Goal: Information Seeking & Learning: Compare options

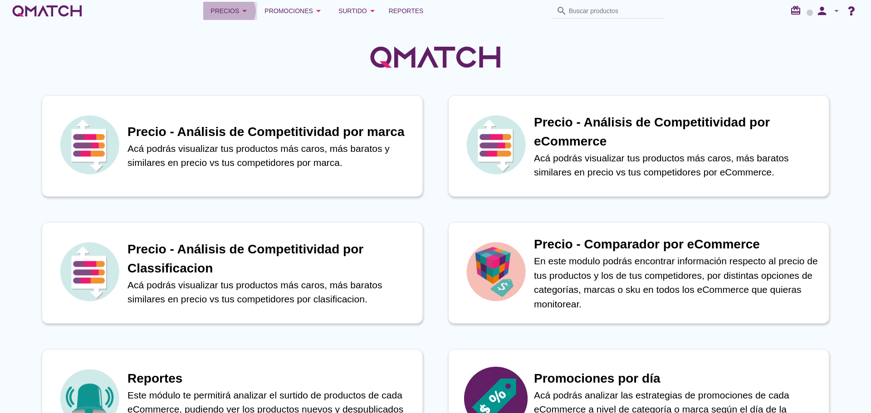
click at [223, 12] on div "Precios arrow_drop_down" at bounding box center [230, 10] width 39 height 11
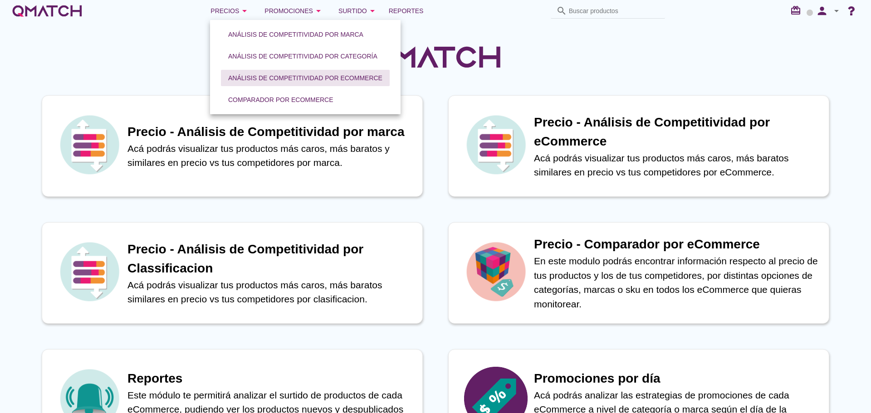
click at [266, 75] on div "Análisis de competitividad por eCommerce" at bounding box center [305, 79] width 154 height 10
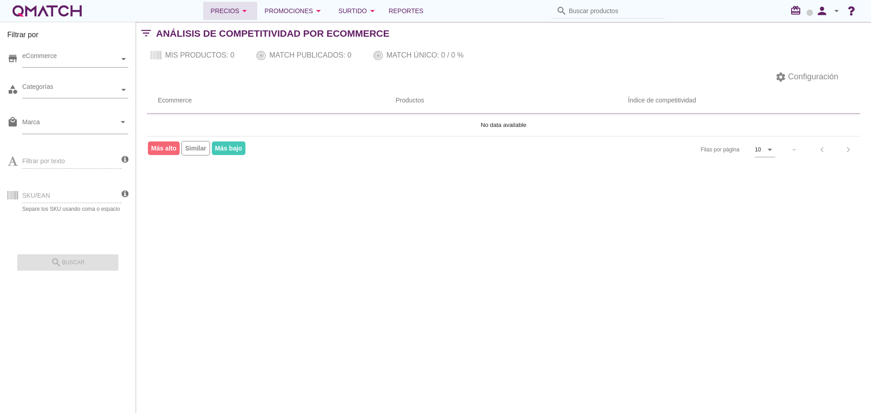
click at [227, 17] on button "Precios arrow_drop_down" at bounding box center [230, 11] width 54 height 18
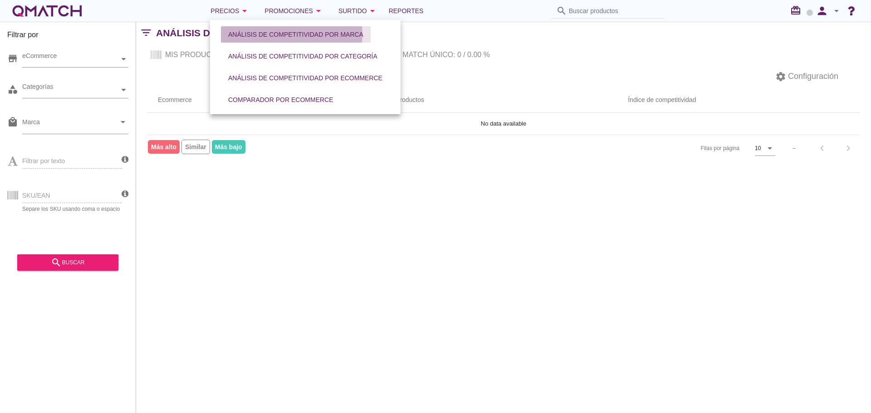
click at [250, 37] on div "Análisis de competitividad por marca" at bounding box center [295, 35] width 135 height 10
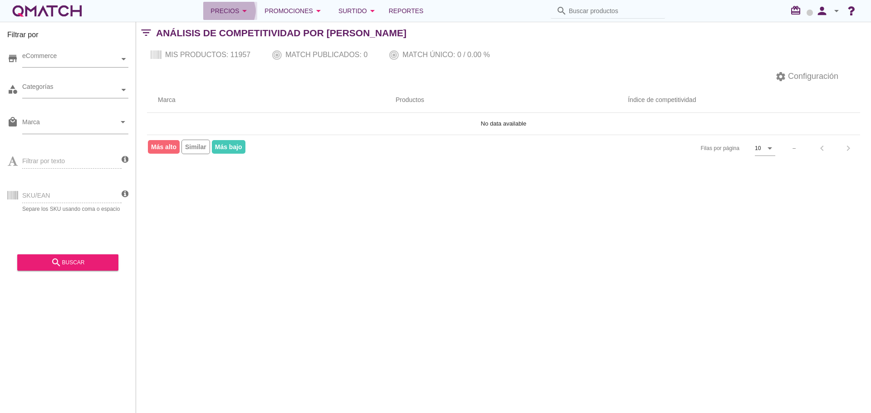
click at [226, 14] on div "Precios arrow_drop_down" at bounding box center [230, 10] width 39 height 11
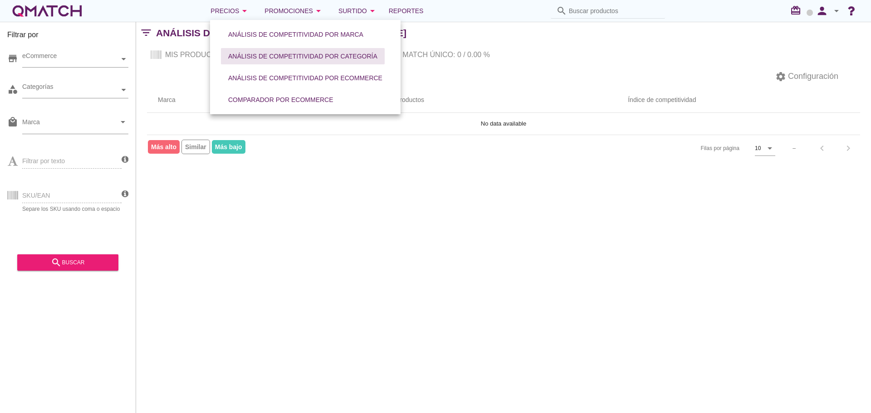
click at [256, 59] on div "Análisis de competitividad por categoría" at bounding box center [302, 57] width 149 height 10
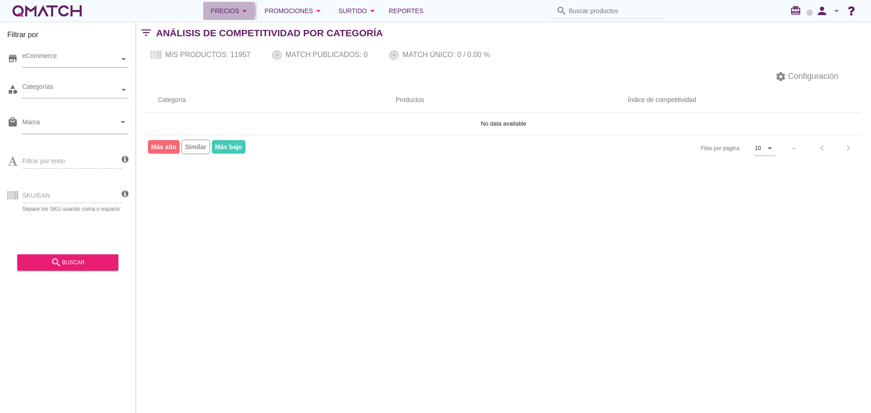
click at [236, 10] on div "Precios arrow_drop_down" at bounding box center [230, 10] width 39 height 11
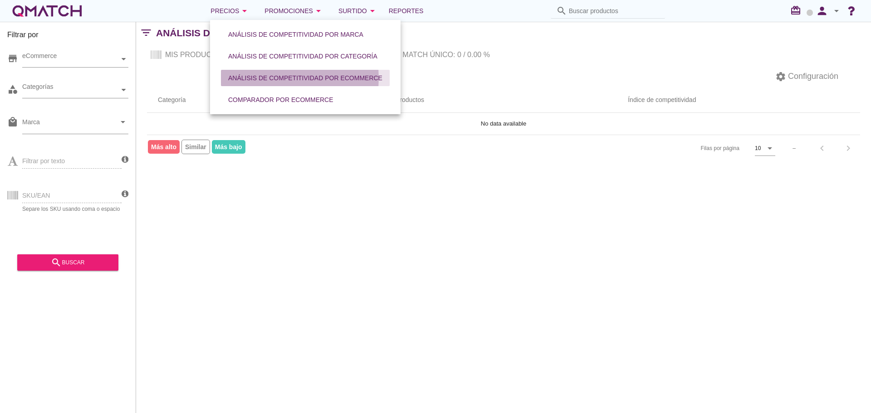
click at [250, 77] on div "Análisis de competitividad por eCommerce" at bounding box center [305, 79] width 154 height 10
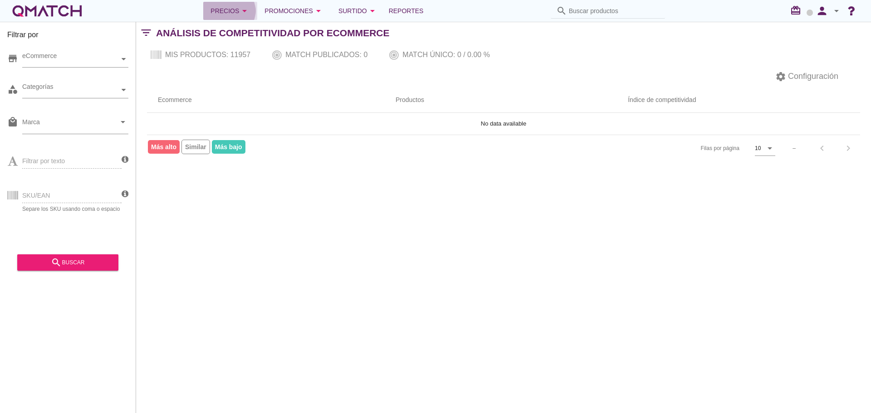
click at [231, 9] on div "Precios arrow_drop_down" at bounding box center [230, 10] width 39 height 11
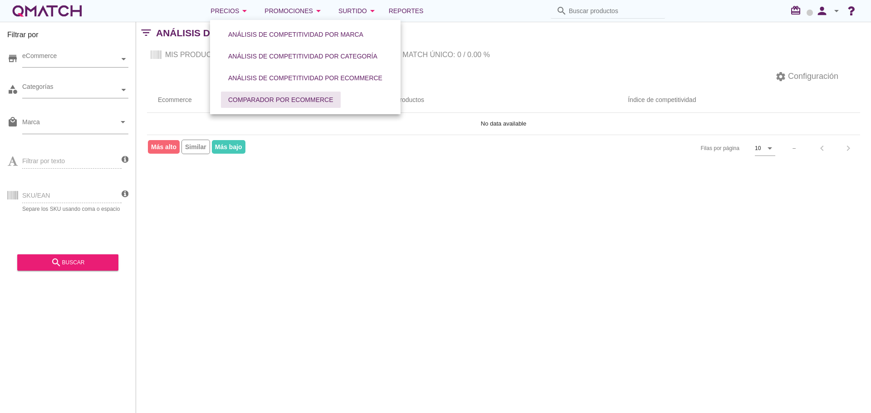
click at [253, 97] on div "Comparador por eCommerce" at bounding box center [280, 100] width 105 height 10
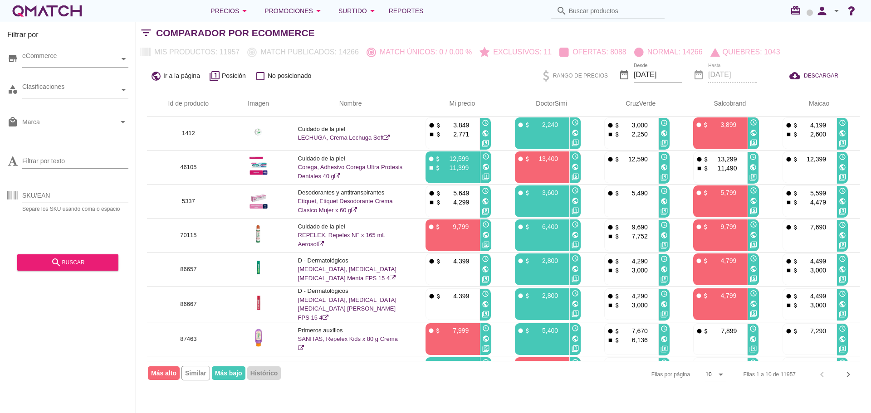
click at [405, 388] on div "Filas por página 10 arrow_drop_down Filas 1 a 10 de 11957 chevron_left chevron_…" at bounding box center [503, 374] width 713 height 27
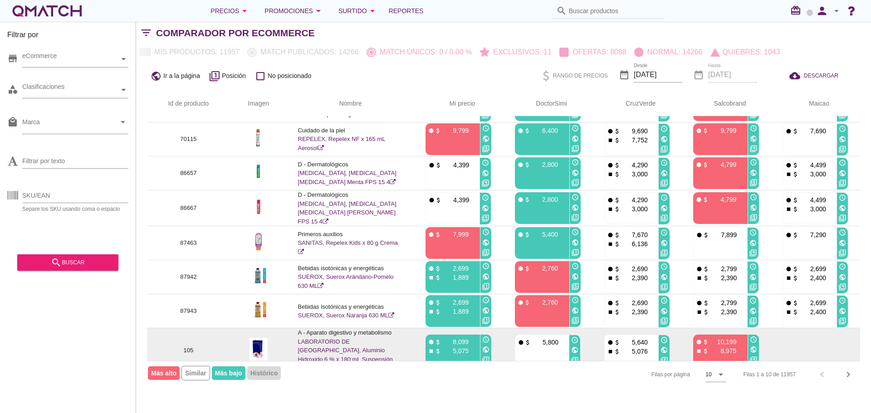
scroll to position [97, 0]
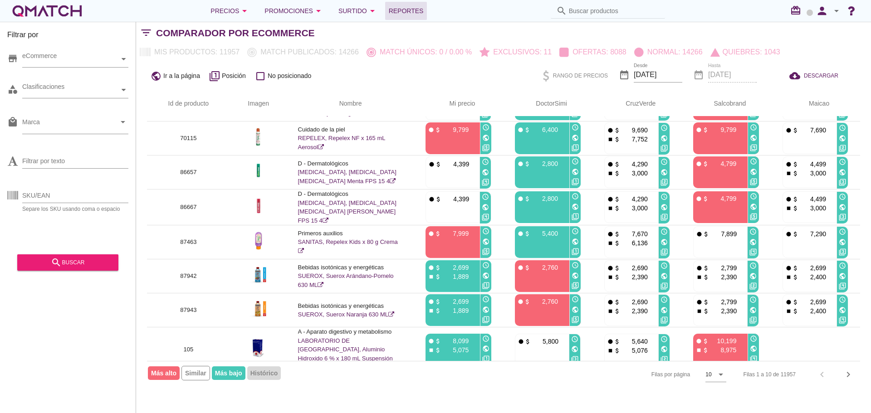
click at [392, 14] on span "Reportes" at bounding box center [406, 10] width 35 height 11
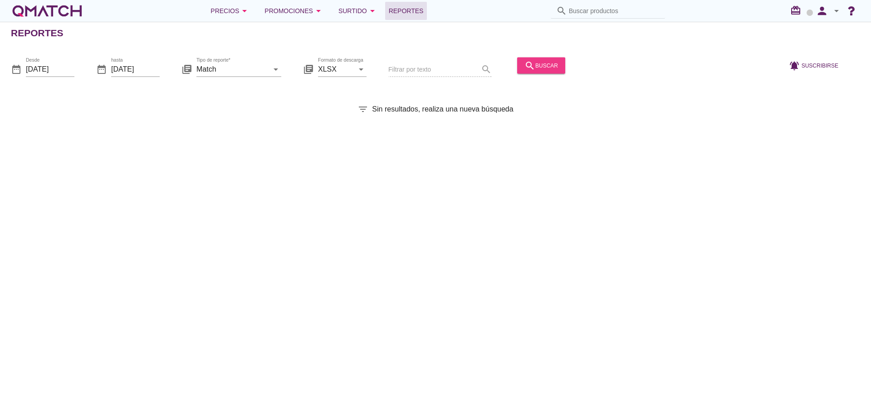
click at [525, 62] on icon "search" at bounding box center [530, 65] width 11 height 11
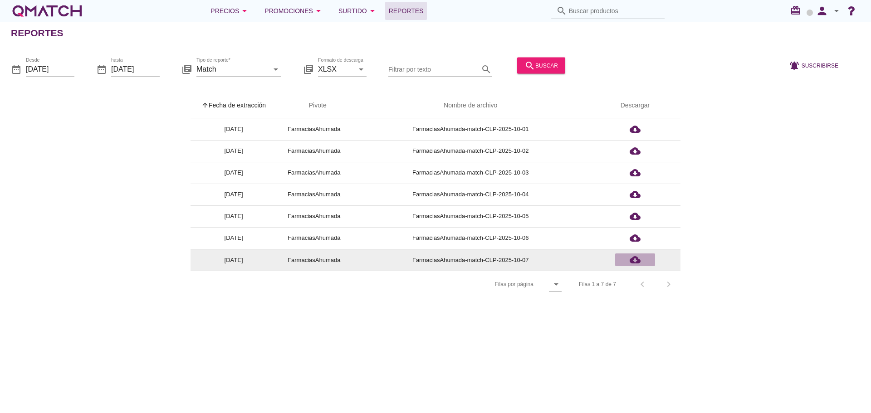
click at [637, 257] on icon "cloud_download" at bounding box center [635, 260] width 11 height 11
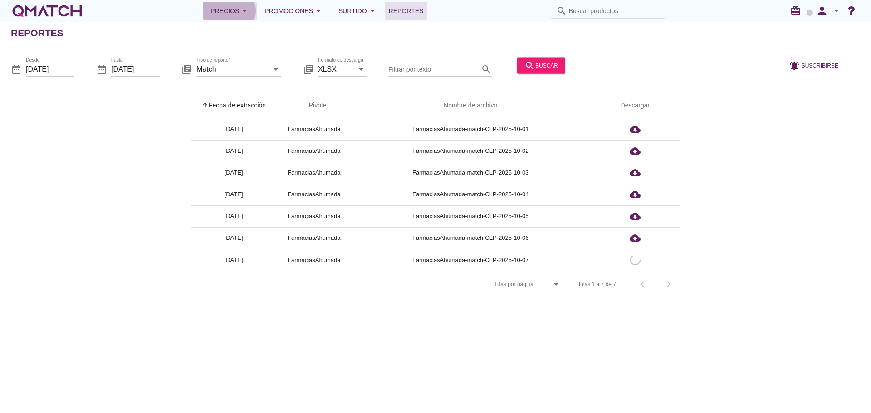
click at [228, 8] on div "Precios arrow_drop_down" at bounding box center [230, 10] width 39 height 11
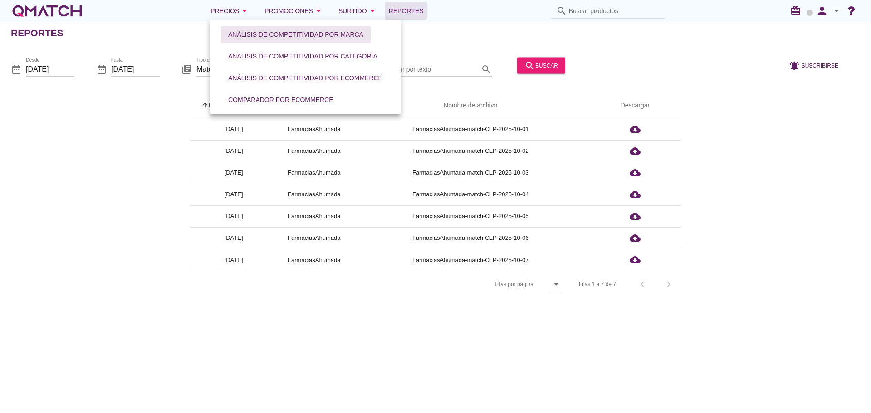
click at [263, 36] on div "Análisis de competitividad por marca" at bounding box center [295, 35] width 135 height 10
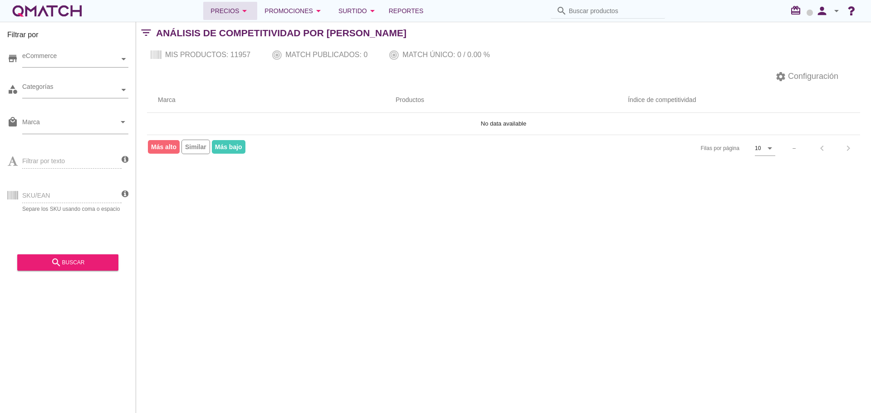
click at [246, 13] on icon "arrow_drop_down" at bounding box center [244, 10] width 11 height 11
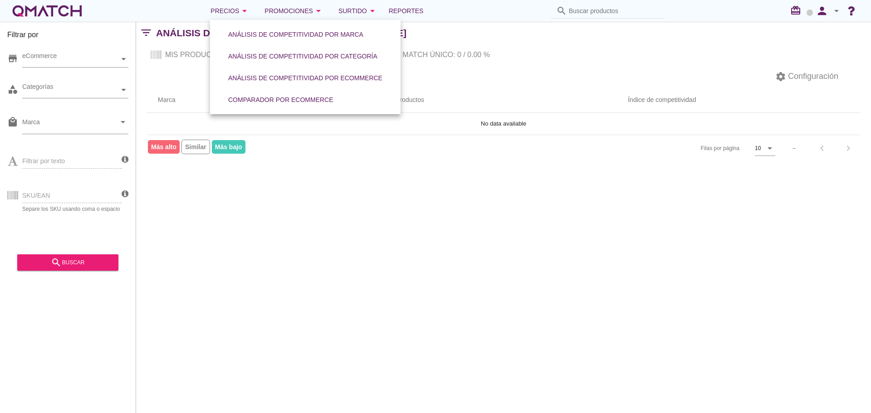
click at [275, 220] on div "Filtrar por store eCommerce category Categorías local_mall Marca arrow_drop_dow…" at bounding box center [503, 218] width 735 height 392
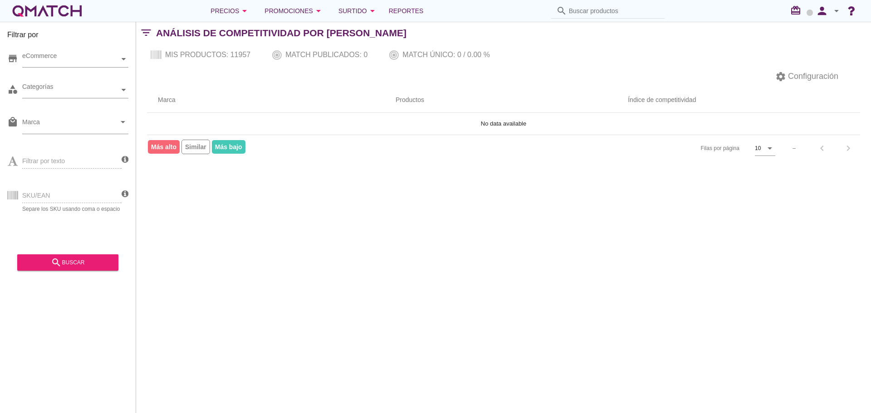
click at [107, 313] on div "Filtrar por store eCommerce category Categorías local_mall Marca arrow_drop_dow…" at bounding box center [68, 218] width 136 height 392
click at [824, 17] on icon "person" at bounding box center [822, 11] width 18 height 13
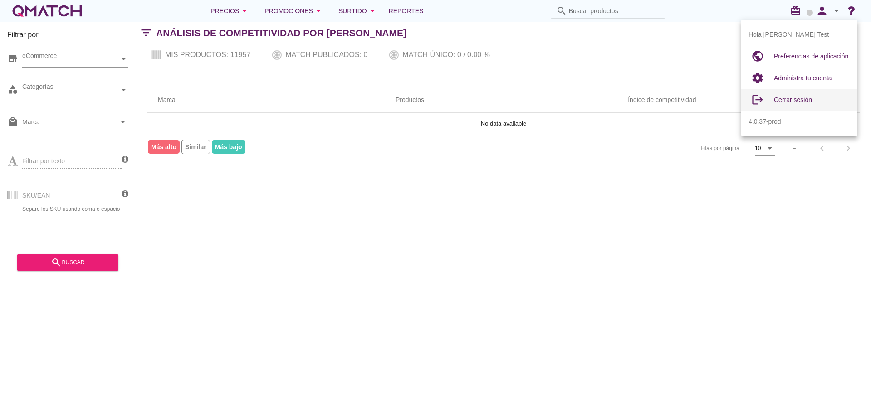
click at [799, 92] on div "Cerrar sesión" at bounding box center [812, 100] width 76 height 22
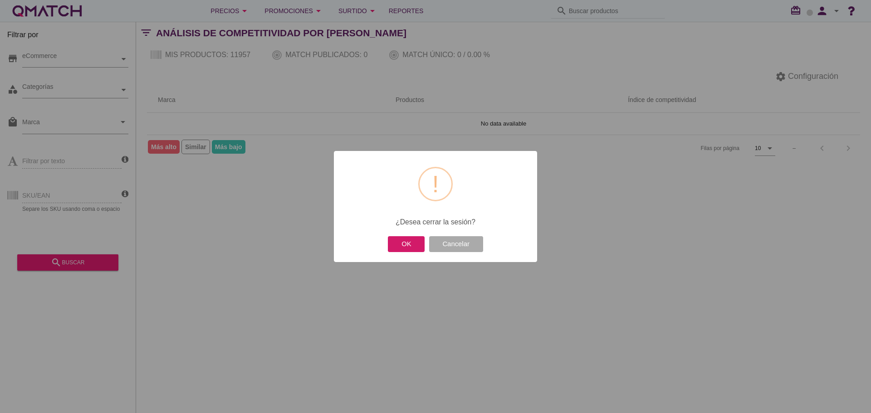
drag, startPoint x: 403, startPoint y: 246, endPoint x: 427, endPoint y: 236, distance: 26.0
click at [404, 246] on button "OK" at bounding box center [406, 244] width 37 height 16
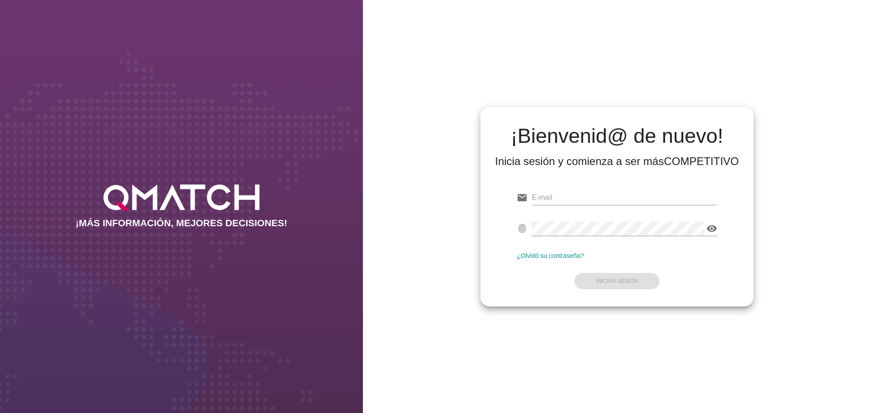
type input "[EMAIL_ADDRESS][DOMAIN_NAME][PERSON_NAME]"
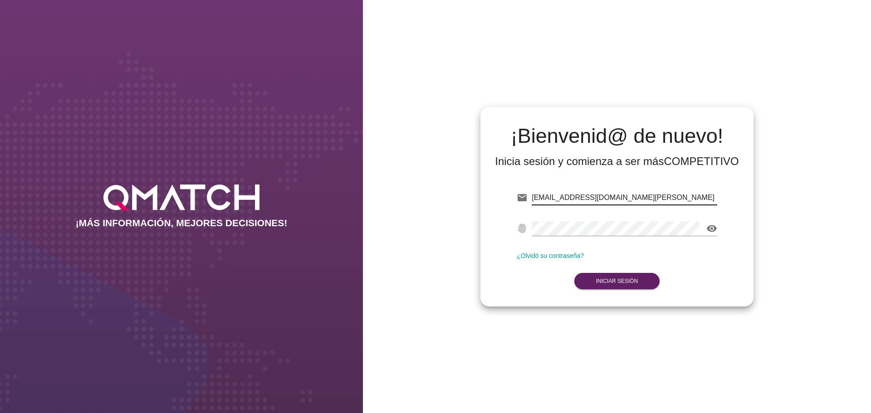
drag, startPoint x: 0, startPoint y: 0, endPoint x: 644, endPoint y: 196, distance: 673.3
click at [644, 196] on input "[EMAIL_ADDRESS][DOMAIN_NAME][PERSON_NAME]" at bounding box center [625, 198] width 186 height 15
type input "[EMAIL_ADDRESS][DOMAIN_NAME]"
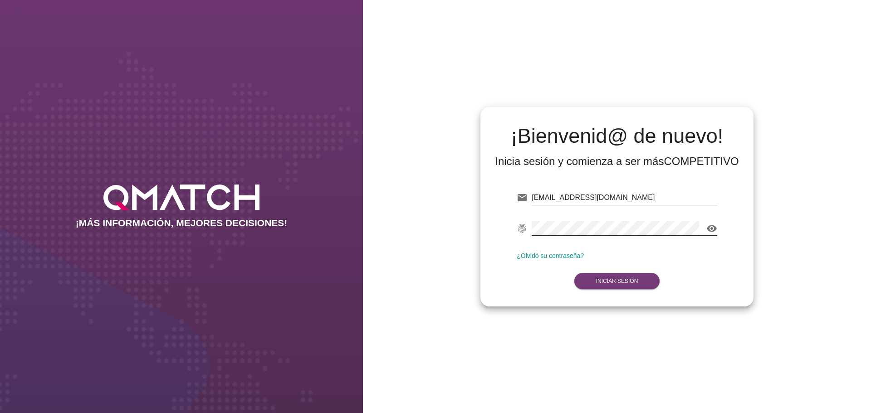
click at [615, 280] on strong "Iniciar Sesión" at bounding box center [617, 281] width 42 height 6
